Goal: Information Seeking & Learning: Learn about a topic

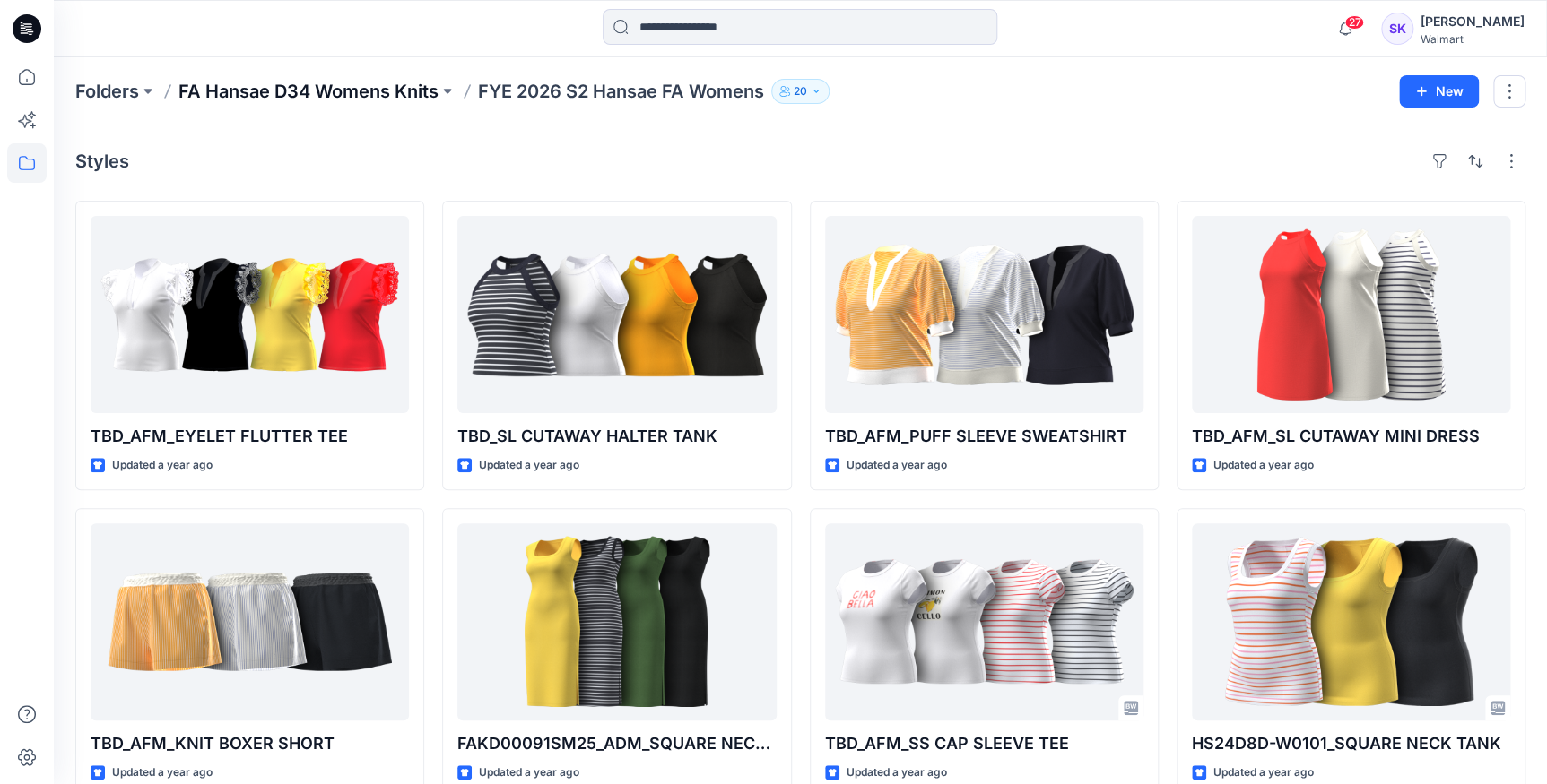
click at [312, 99] on p "FA Hansae D34 Womens Knits" at bounding box center [308, 91] width 260 height 25
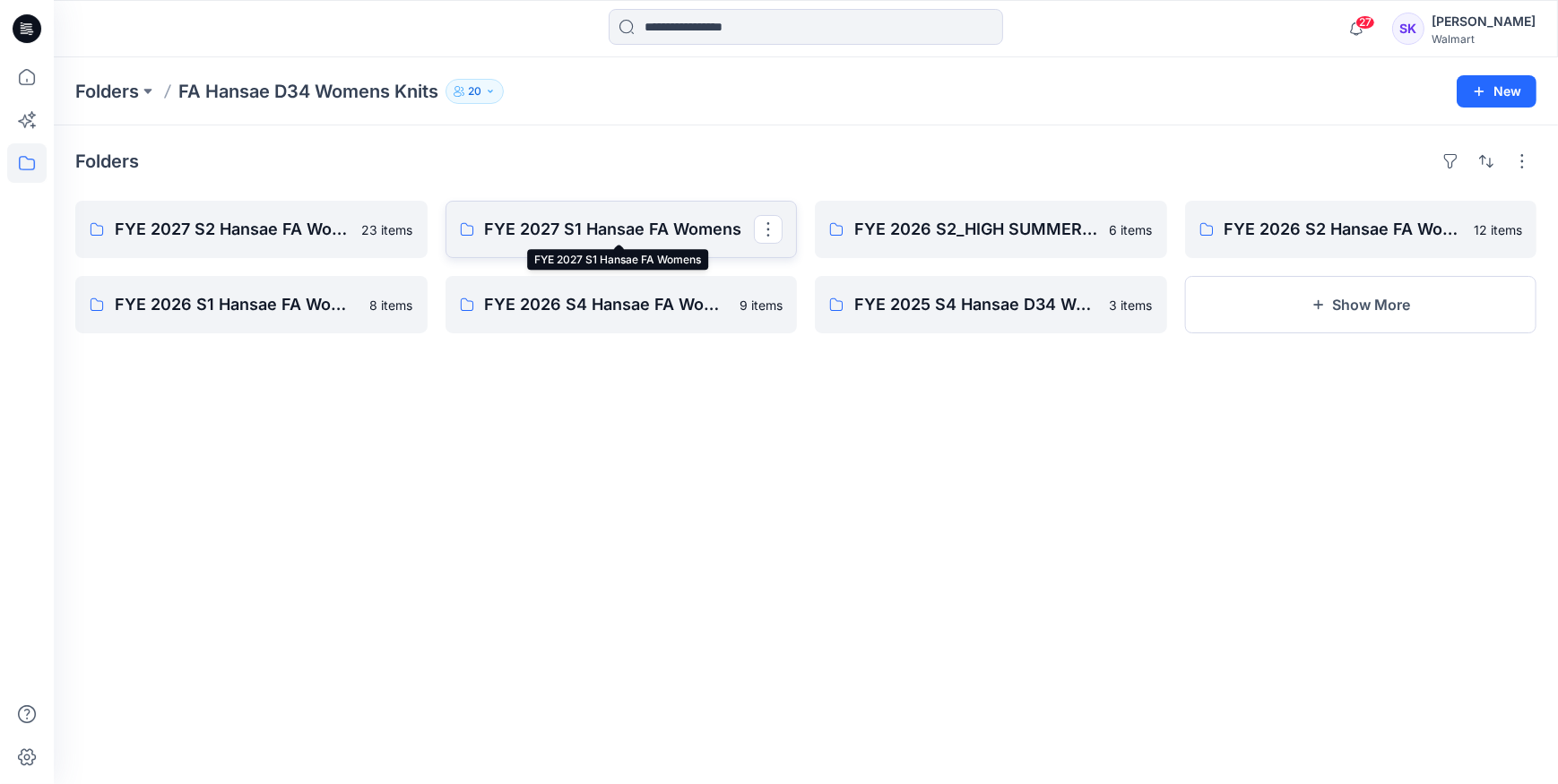
click at [563, 226] on p "FYE 2027 S1 Hansae FA Womens" at bounding box center [620, 230] width 270 height 25
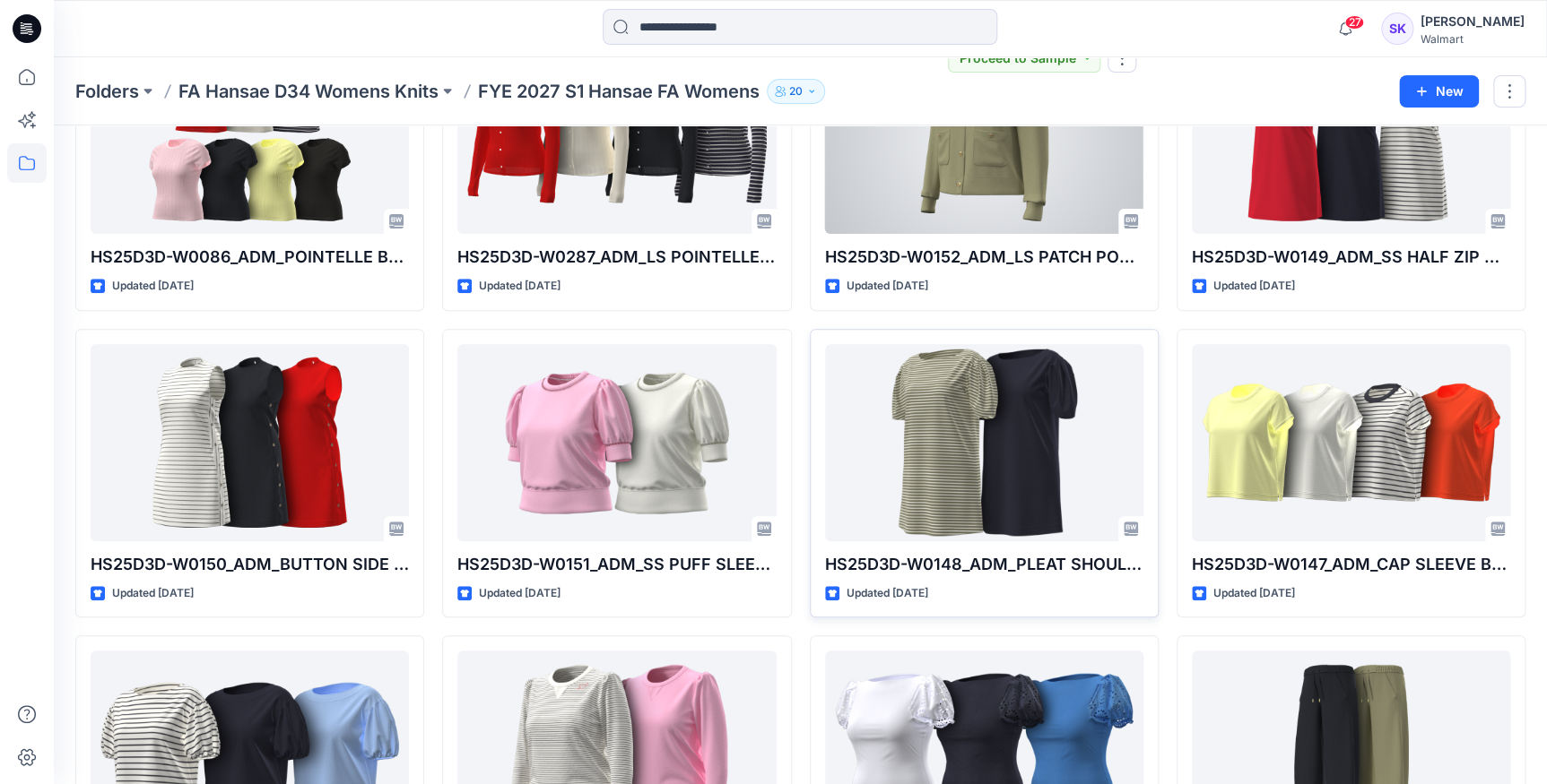
scroll to position [404, 0]
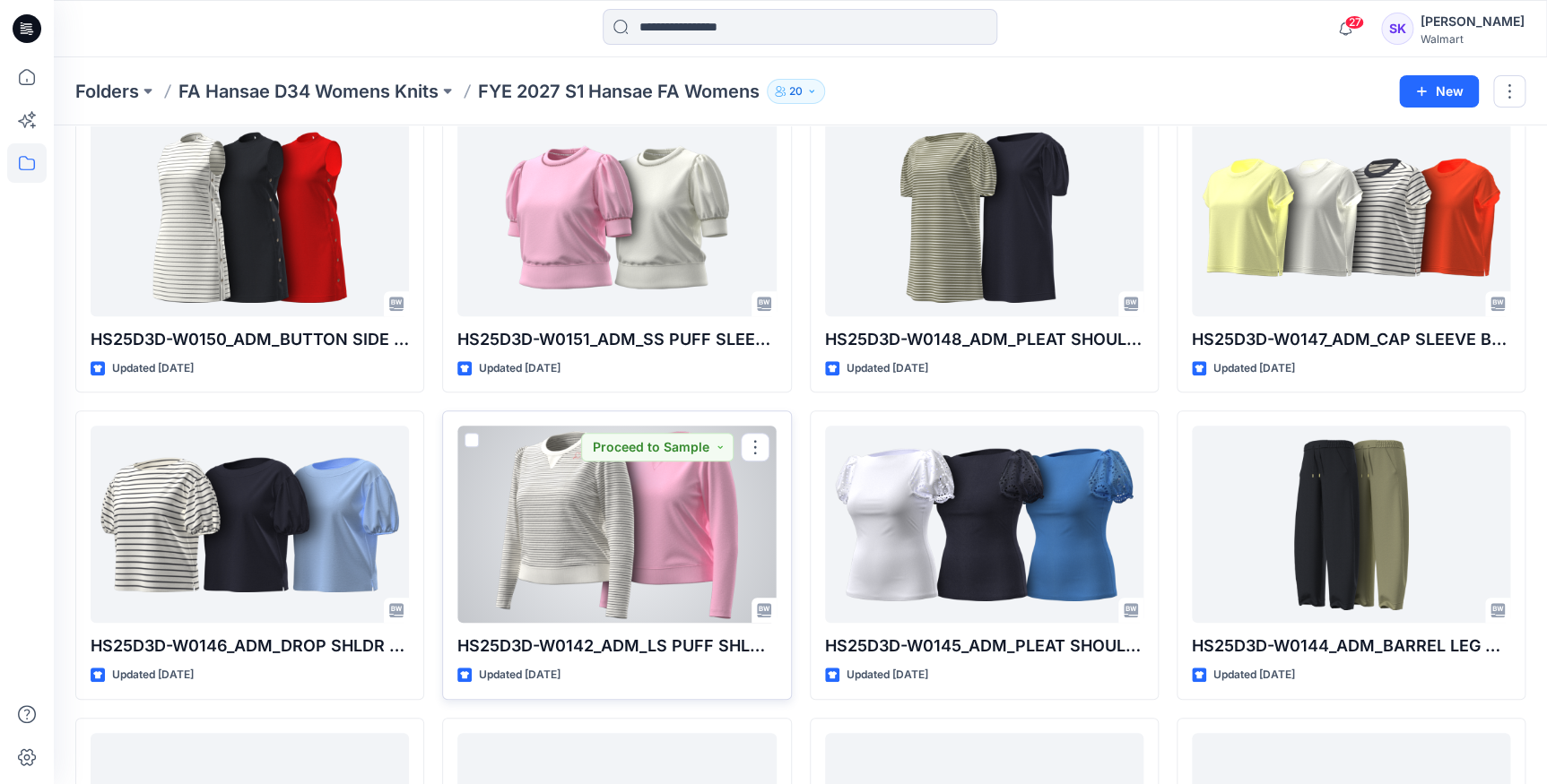
click at [679, 501] on div at bounding box center [616, 524] width 318 height 197
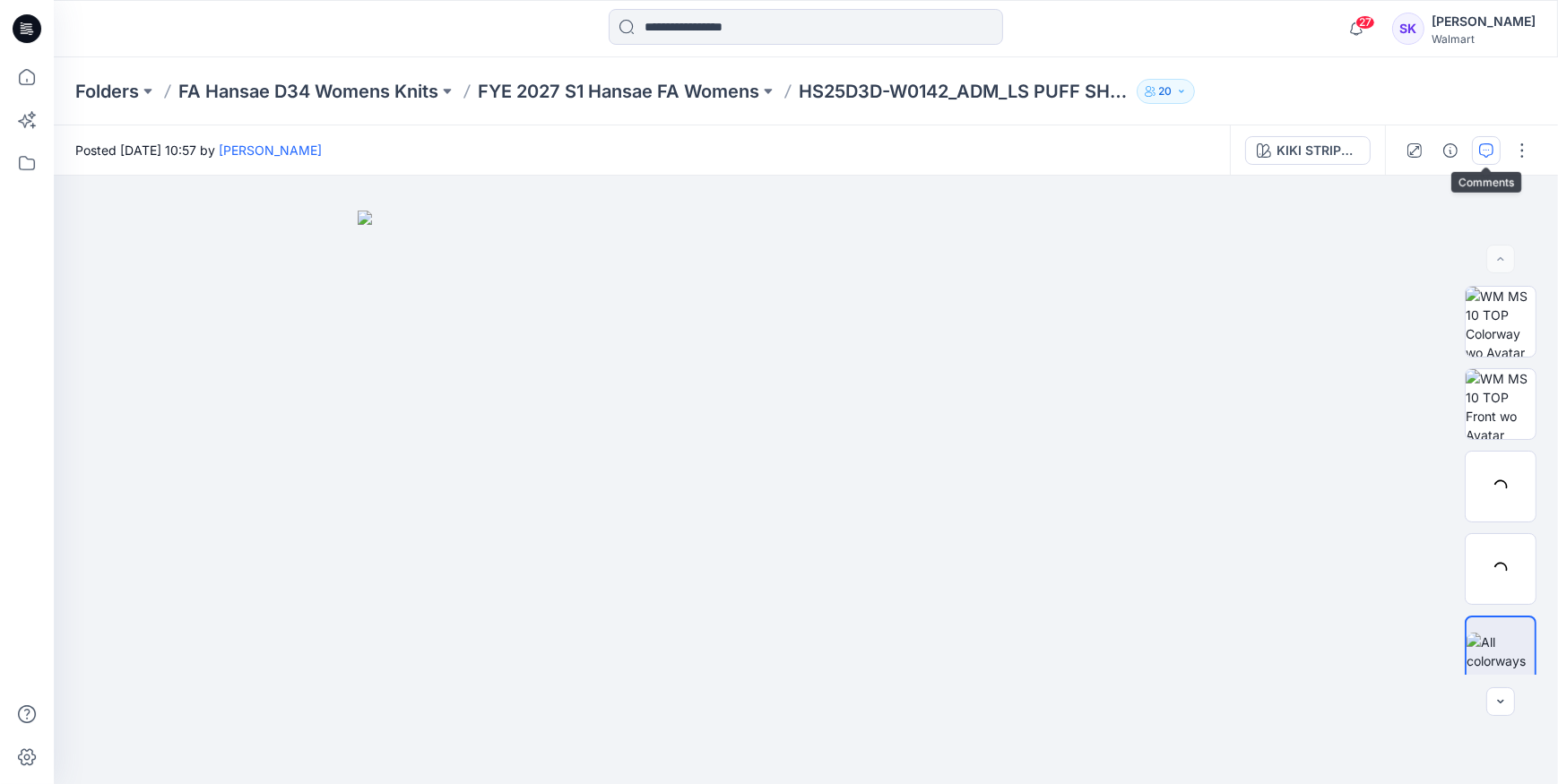
click at [1488, 161] on button "button" at bounding box center [1487, 151] width 29 height 29
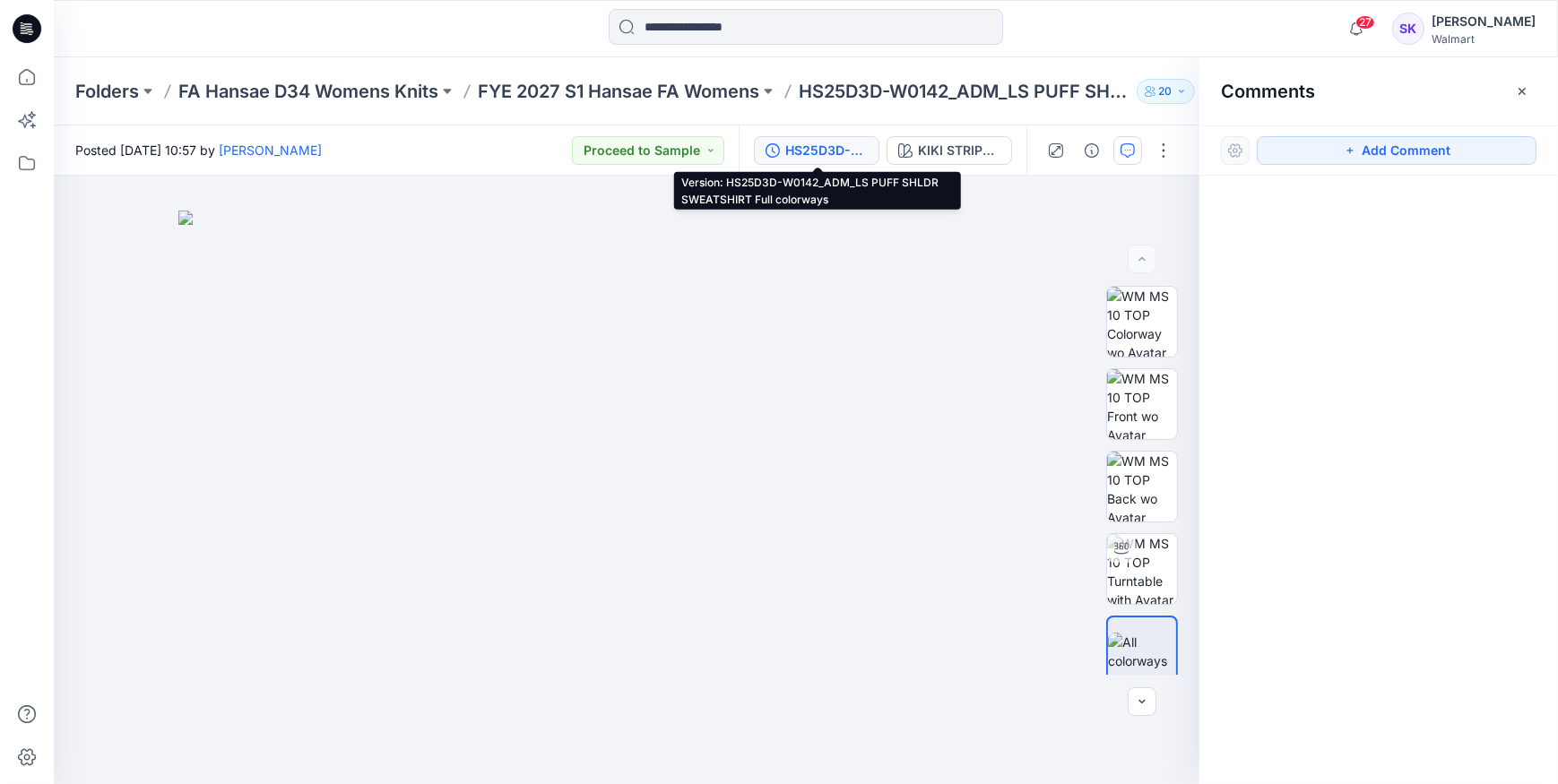
click at [788, 156] on div "HS25D3D-W0142_ADM_LS PUFF SHLDR SWEATSHIRT Full colorways" at bounding box center [826, 151] width 82 height 20
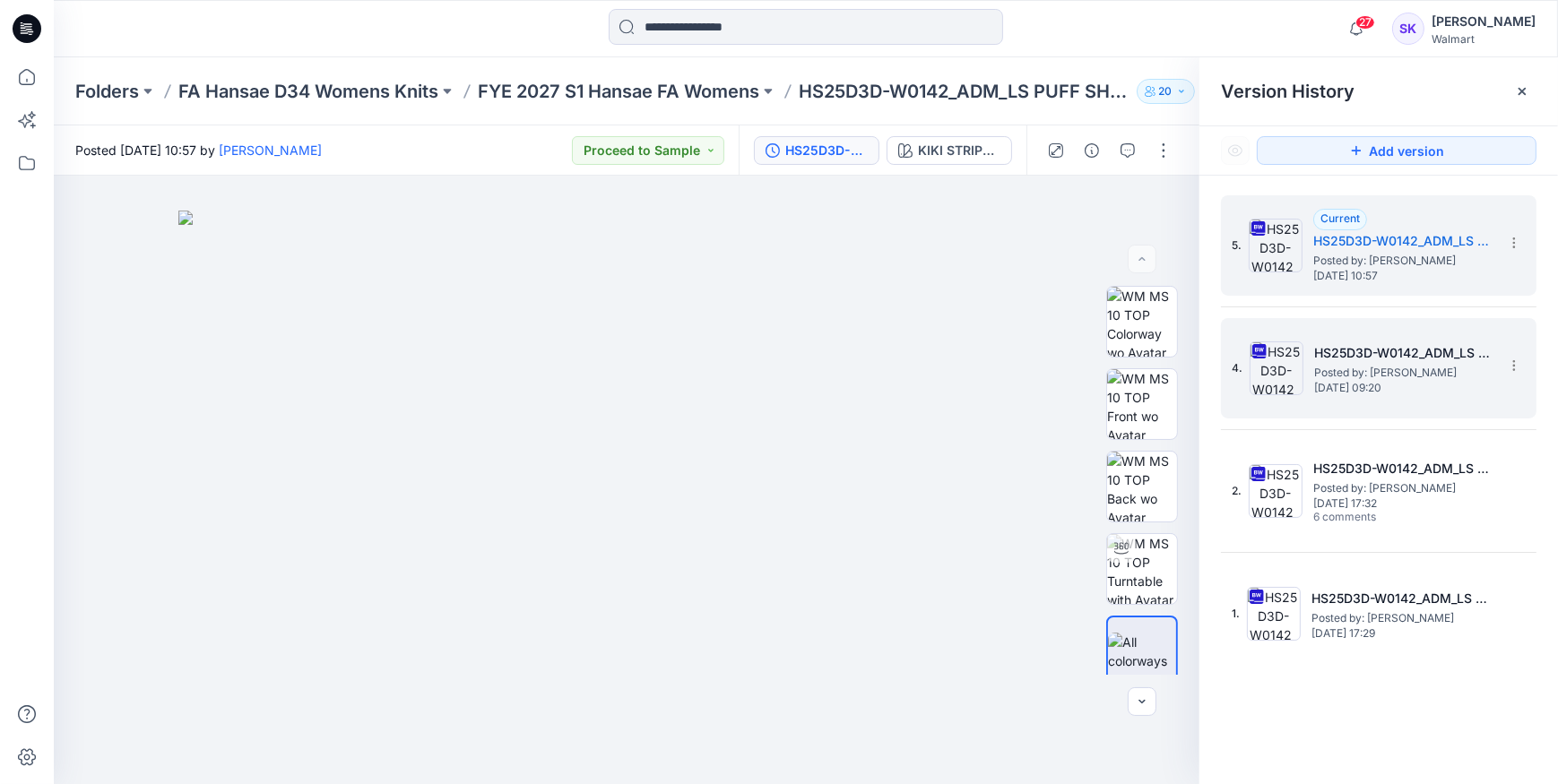
click at [1372, 360] on h5 "HS25D3D-W0142_ADM_LS PUFF SHLDR SWEATSHIRT Full colorways" at bounding box center [1404, 354] width 179 height 22
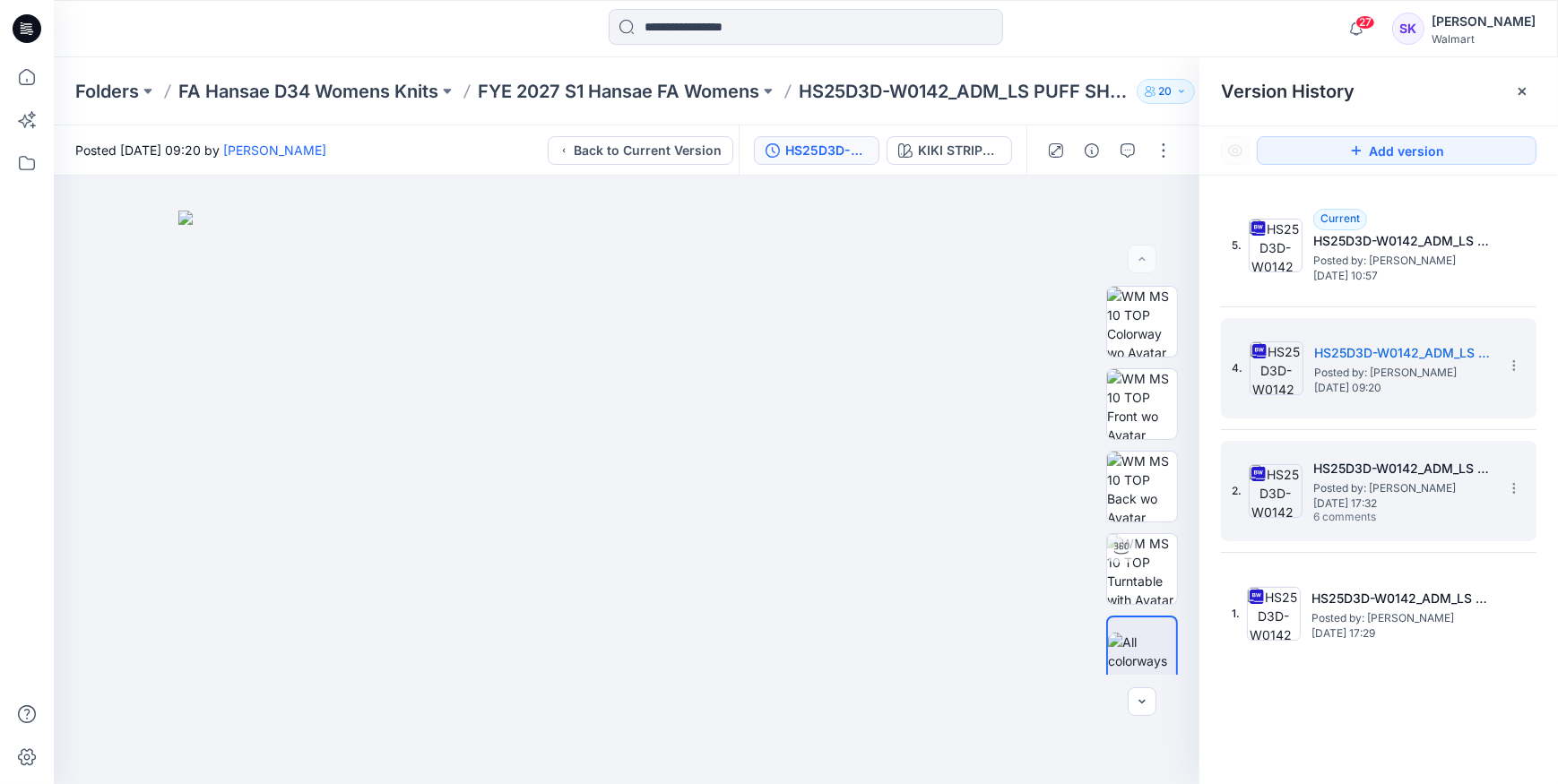
click at [1392, 484] on span "Posted by: [PERSON_NAME]" at bounding box center [1403, 488] width 179 height 18
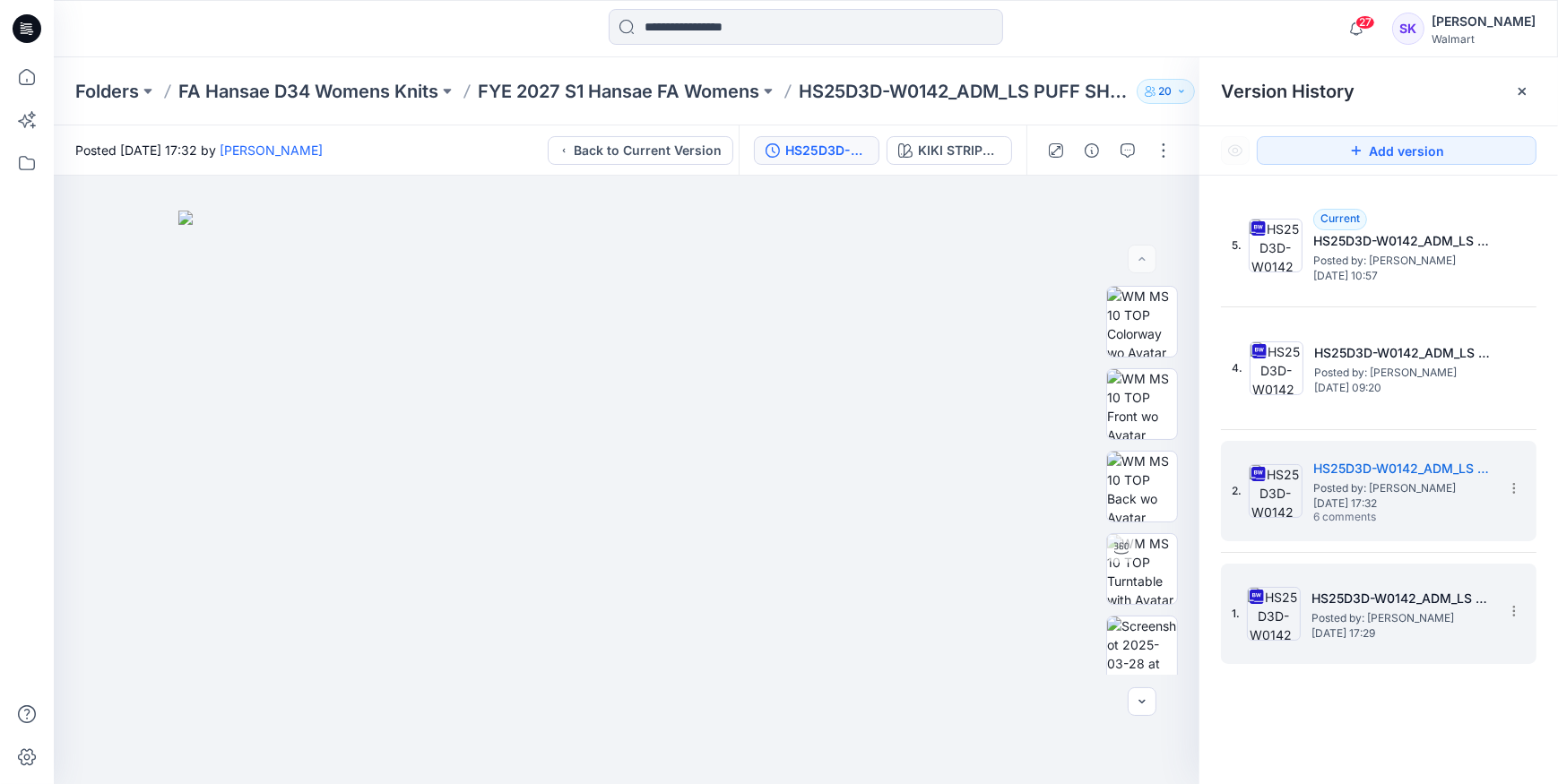
click at [1365, 597] on h5 "HS25D3D-W0142_ADM_LS PUFF SHLDR SWEATSHIRT Single colorway" at bounding box center [1401, 599] width 179 height 22
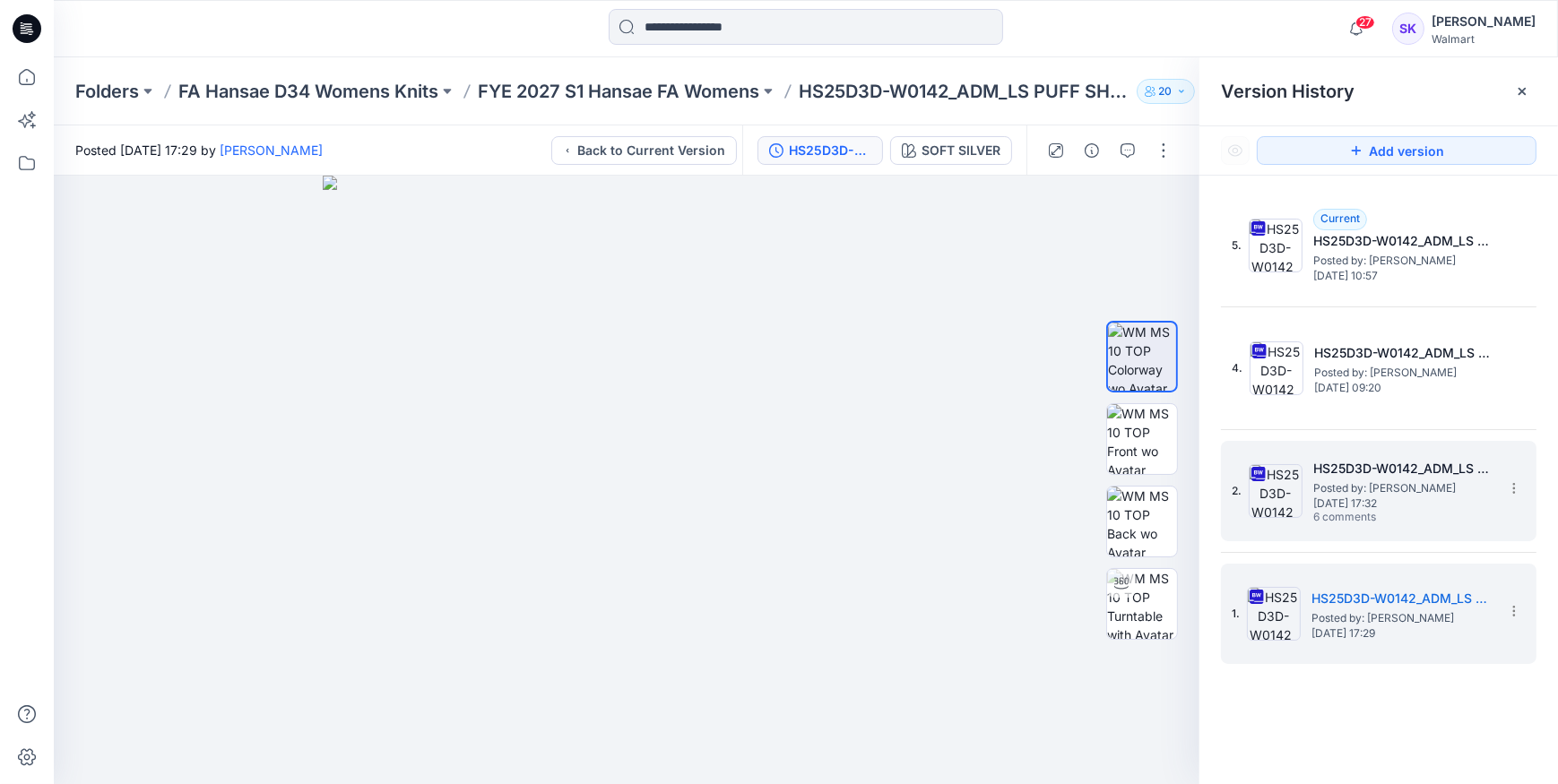
click at [1382, 534] on div "2. HS25D3D-W0142_ADM_LS PUFF SHLDR SWEATSHIRT Full colorways Posted by: [PERSON…" at bounding box center [1366, 491] width 269 height 86
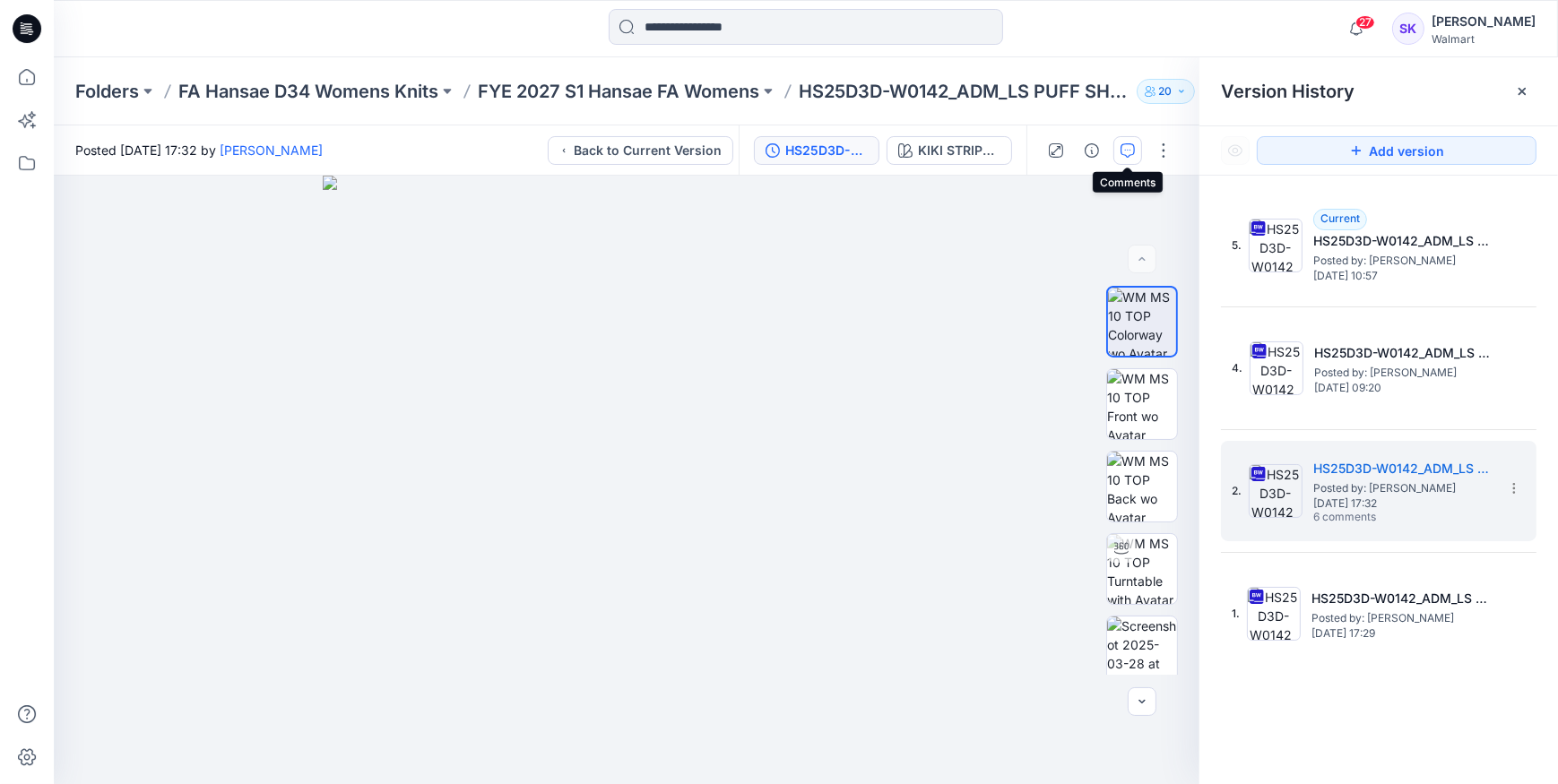
click at [1130, 153] on icon "button" at bounding box center [1128, 151] width 14 height 14
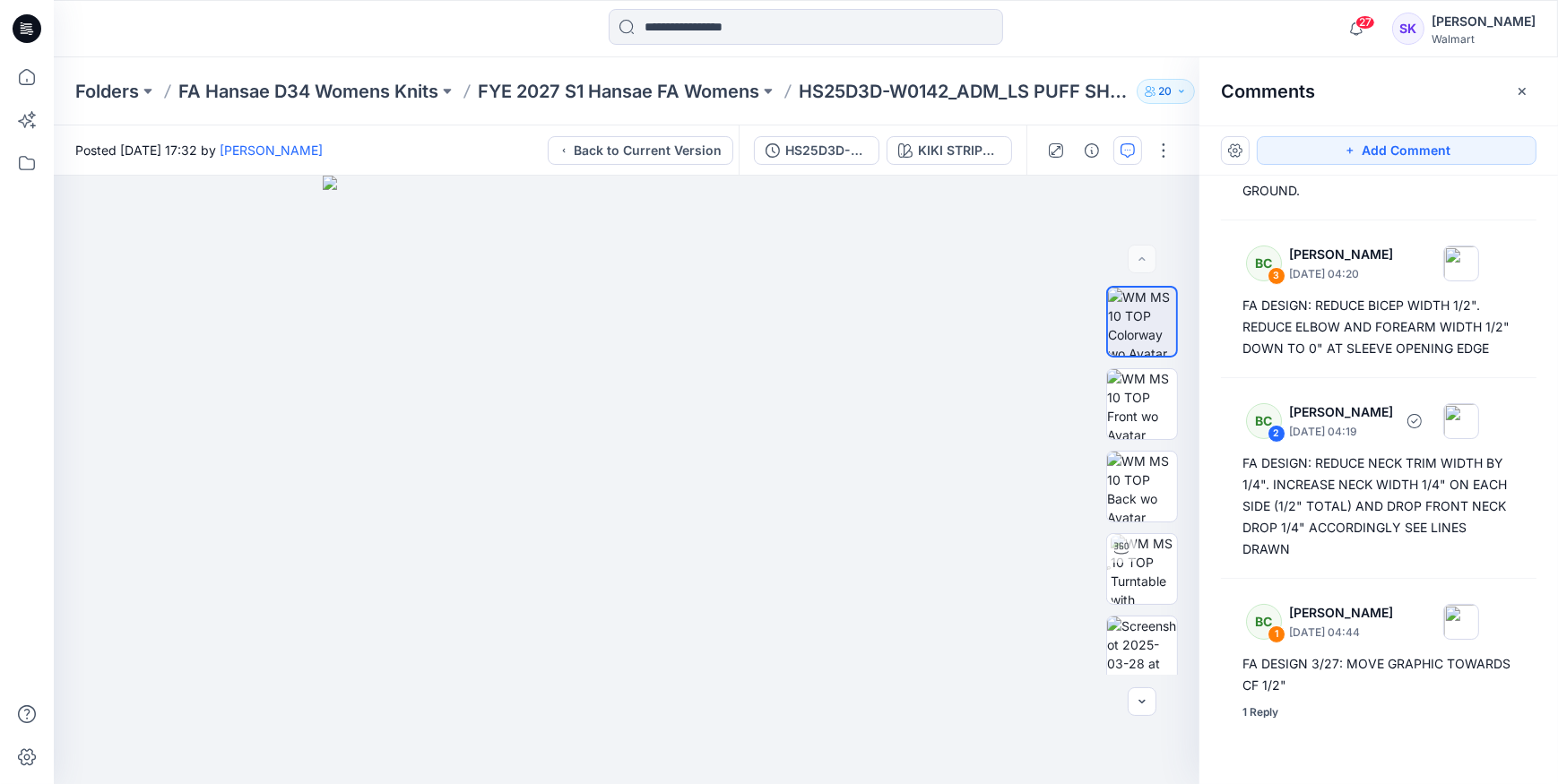
scroll to position [442, 0]
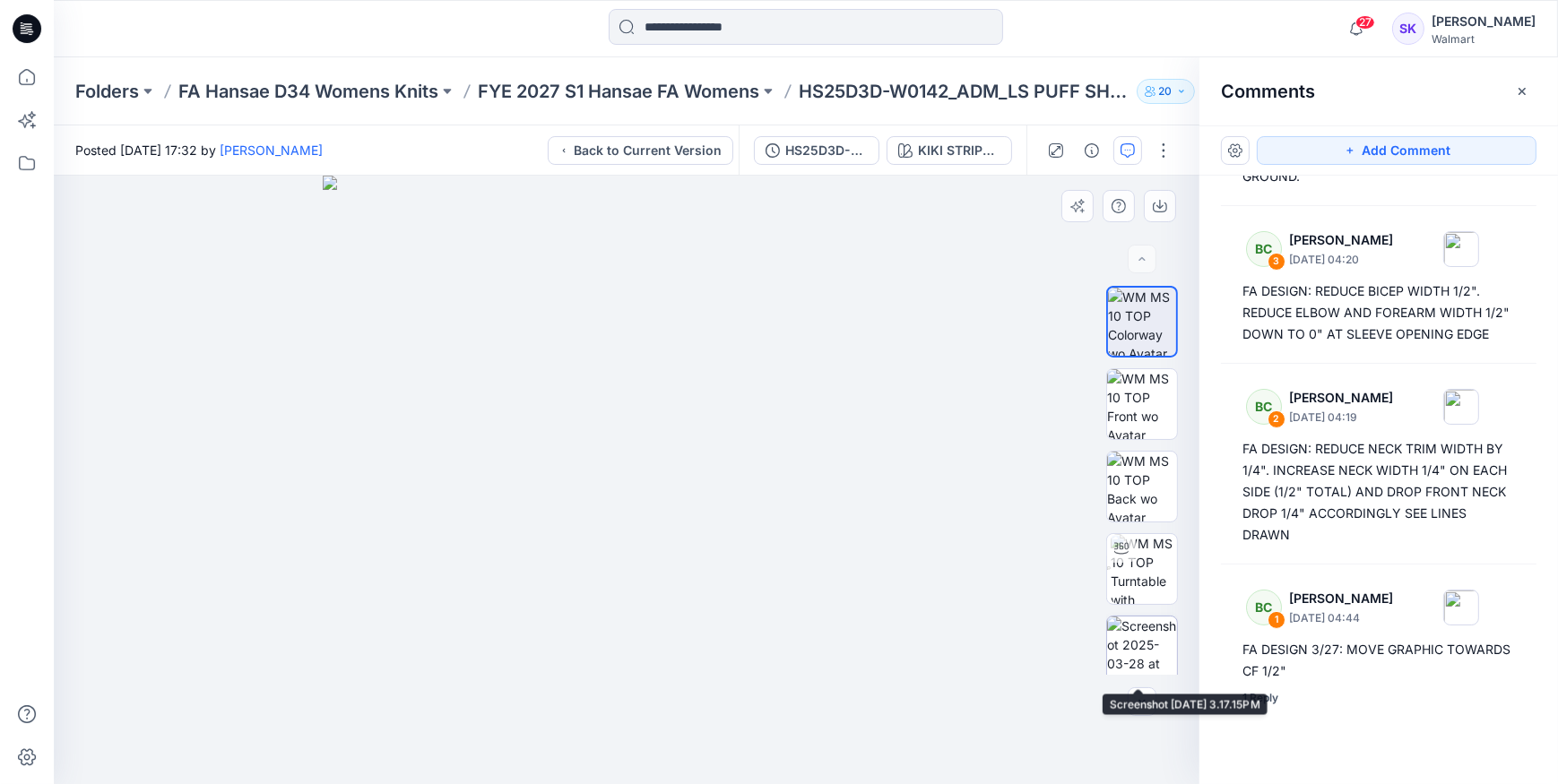
click at [1158, 646] on img at bounding box center [1142, 651] width 70 height 70
